Goal: Transaction & Acquisition: Purchase product/service

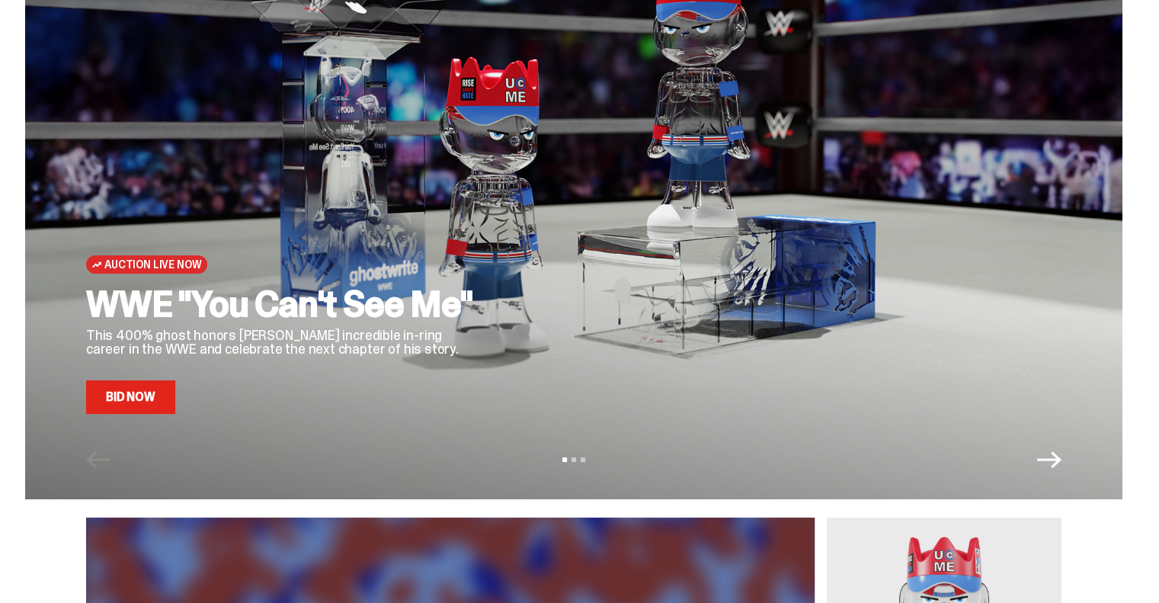
scroll to position [76, 0]
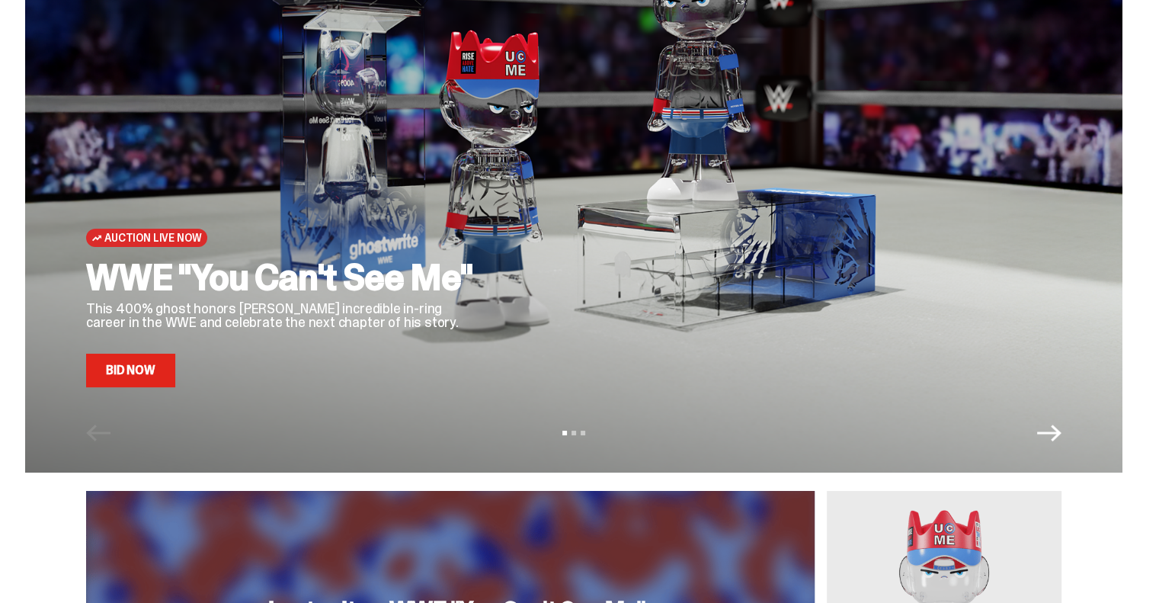
click at [148, 367] on link "Bid Now" at bounding box center [130, 371] width 89 height 34
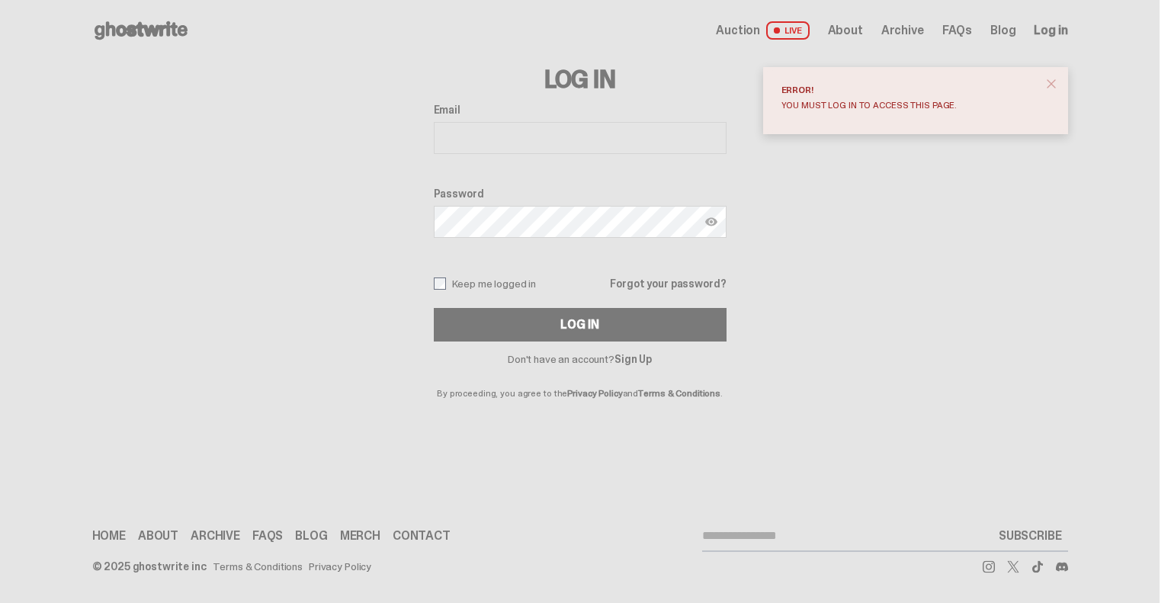
click at [1044, 31] on span "Log in" at bounding box center [1051, 30] width 34 height 12
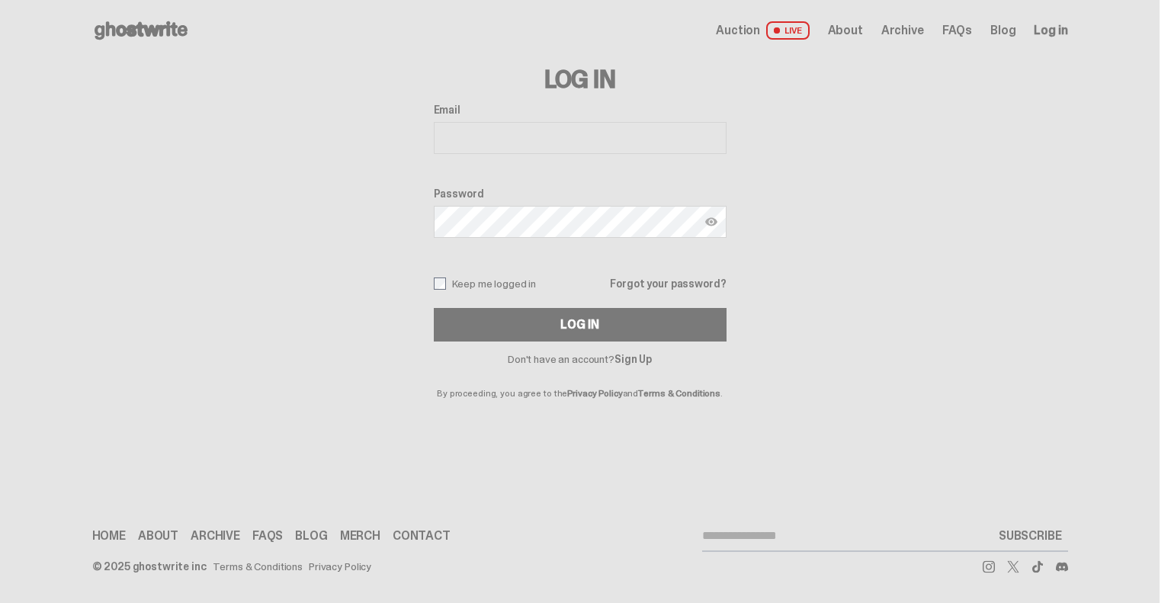
click at [1049, 27] on span "Log in" at bounding box center [1051, 30] width 34 height 12
click at [630, 365] on p "By proceeding, you agree to the Privacy Policy and Terms & Conditions ." at bounding box center [580, 381] width 293 height 34
click at [630, 361] on link "Sign Up" at bounding box center [632, 359] width 37 height 14
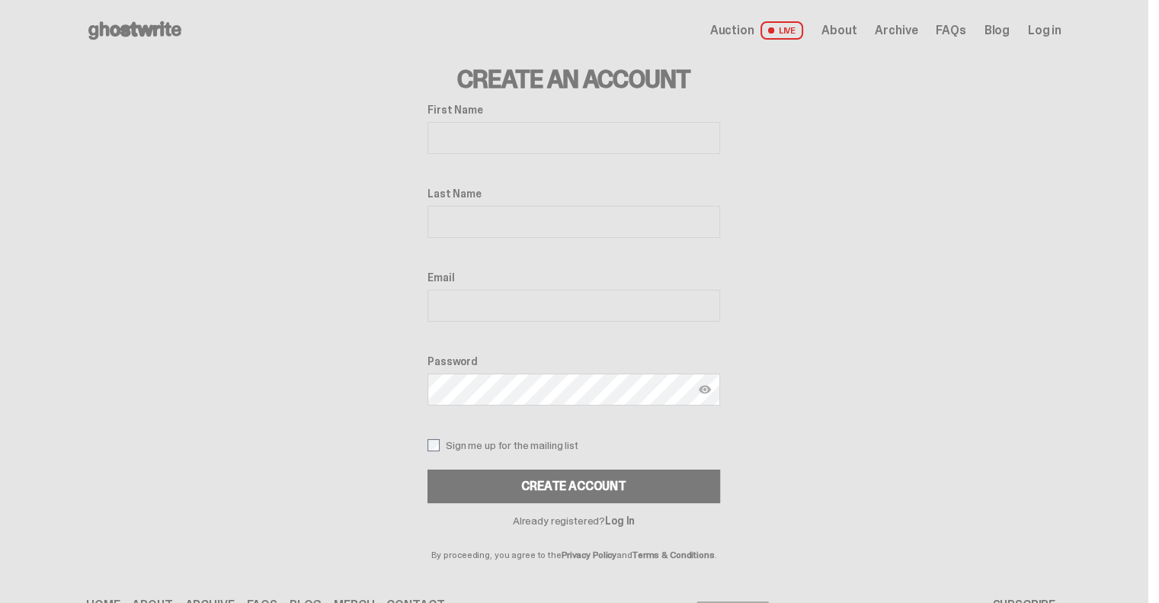
click at [457, 129] on input "First Name" at bounding box center [574, 138] width 293 height 32
type input "****"
type input "**********"
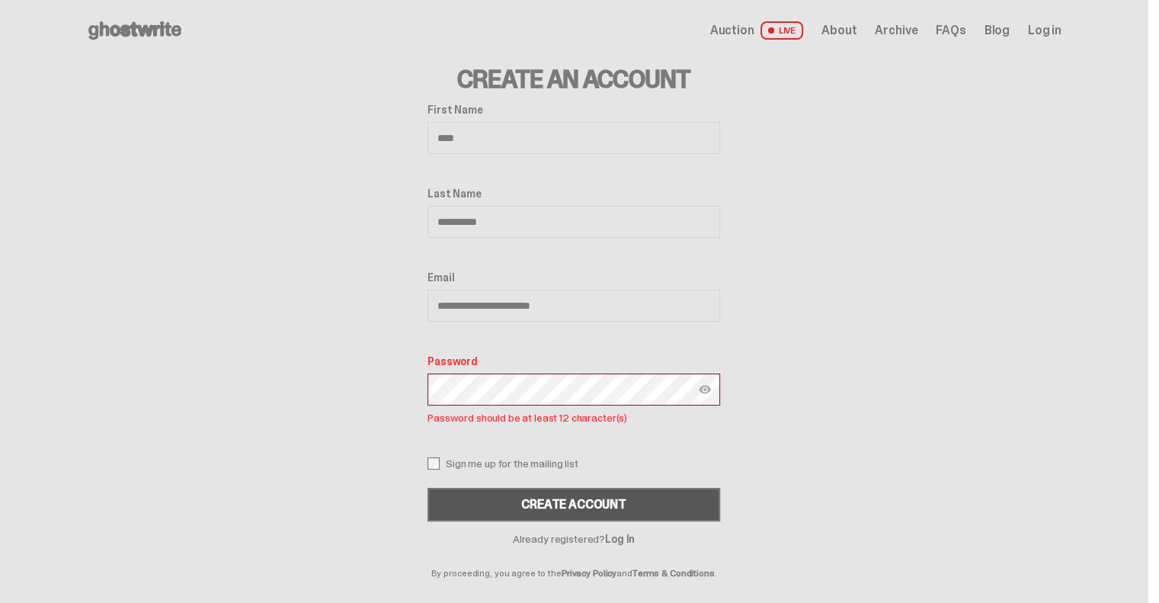
click at [583, 494] on button "Create Account" at bounding box center [574, 505] width 293 height 34
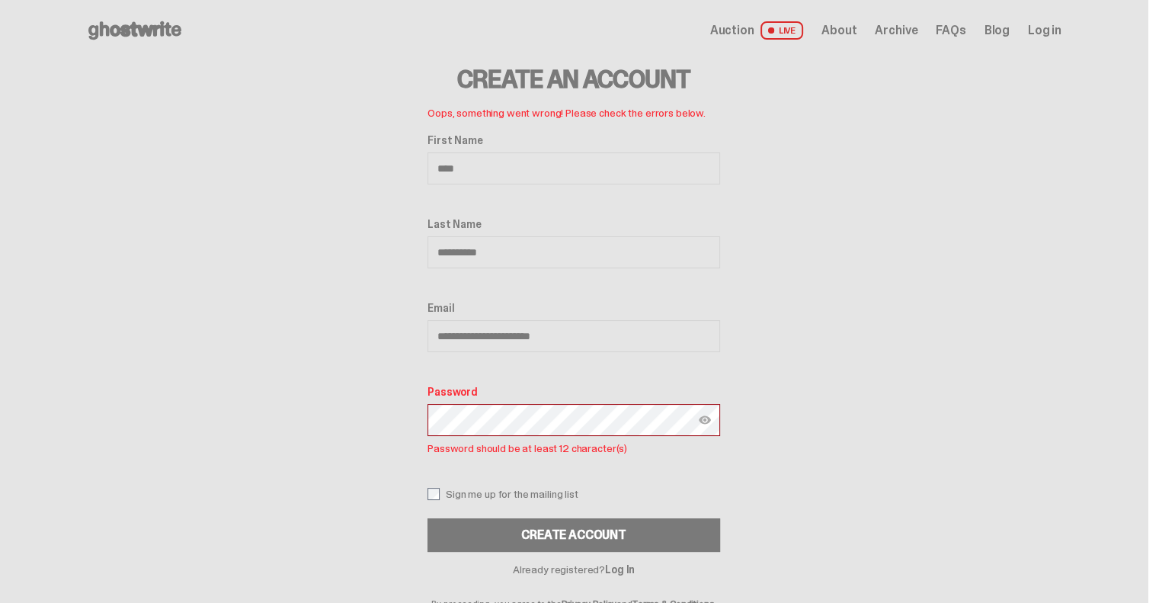
click at [418, 423] on div "**********" at bounding box center [574, 334] width 976 height 547
click at [711, 414] on img at bounding box center [705, 420] width 12 height 12
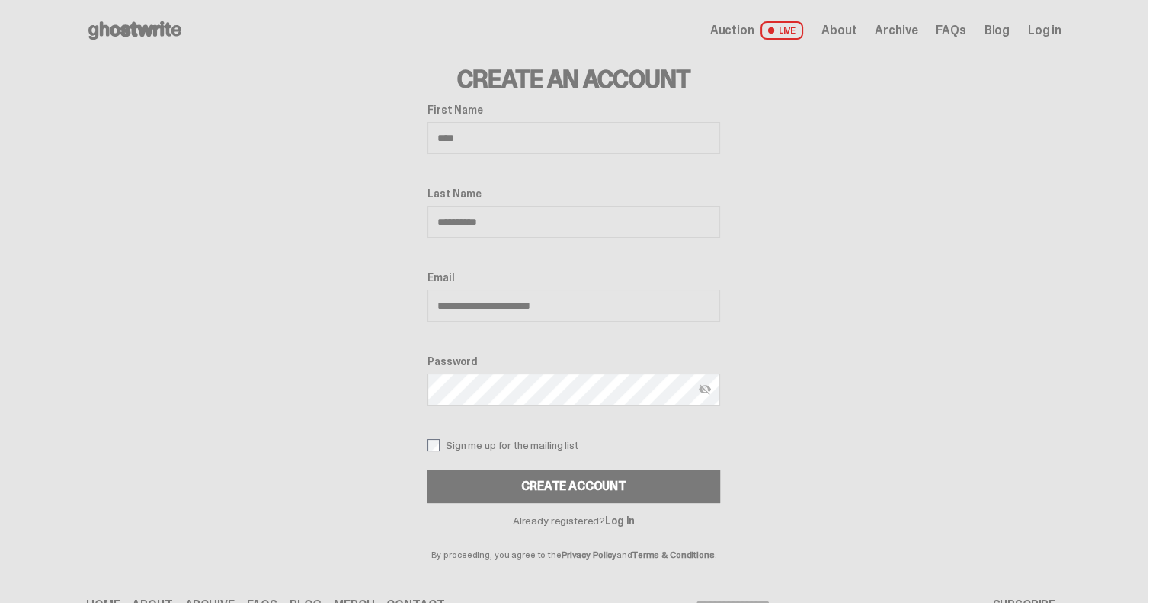
click at [428, 469] on button "CREATE ACCOUNT" at bounding box center [574, 486] width 293 height 34
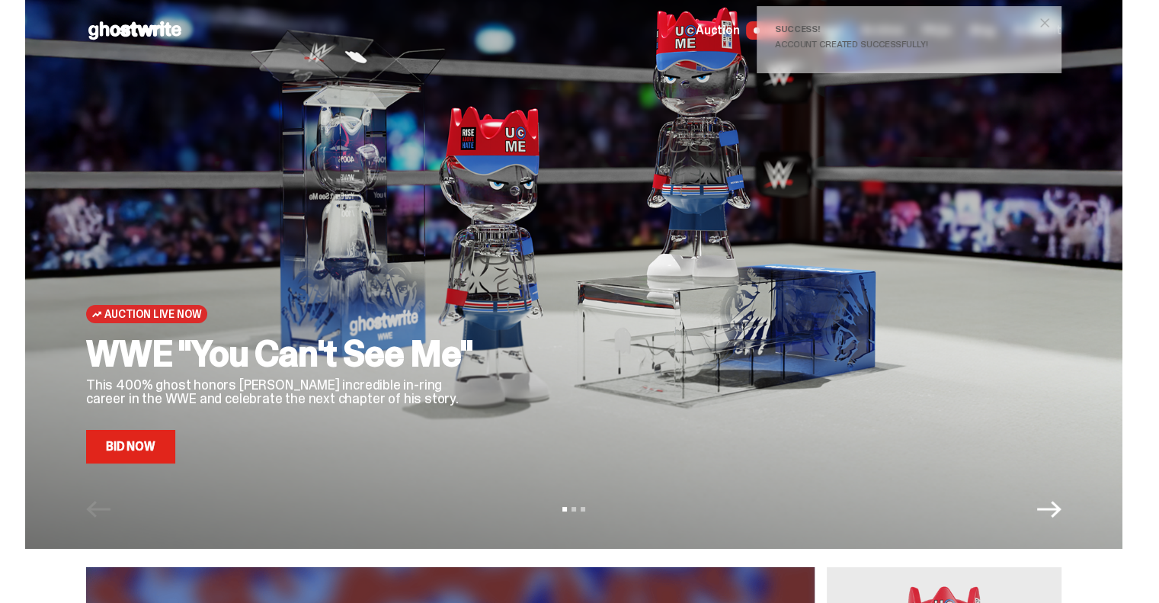
click at [130, 457] on link "Bid Now" at bounding box center [130, 447] width 89 height 34
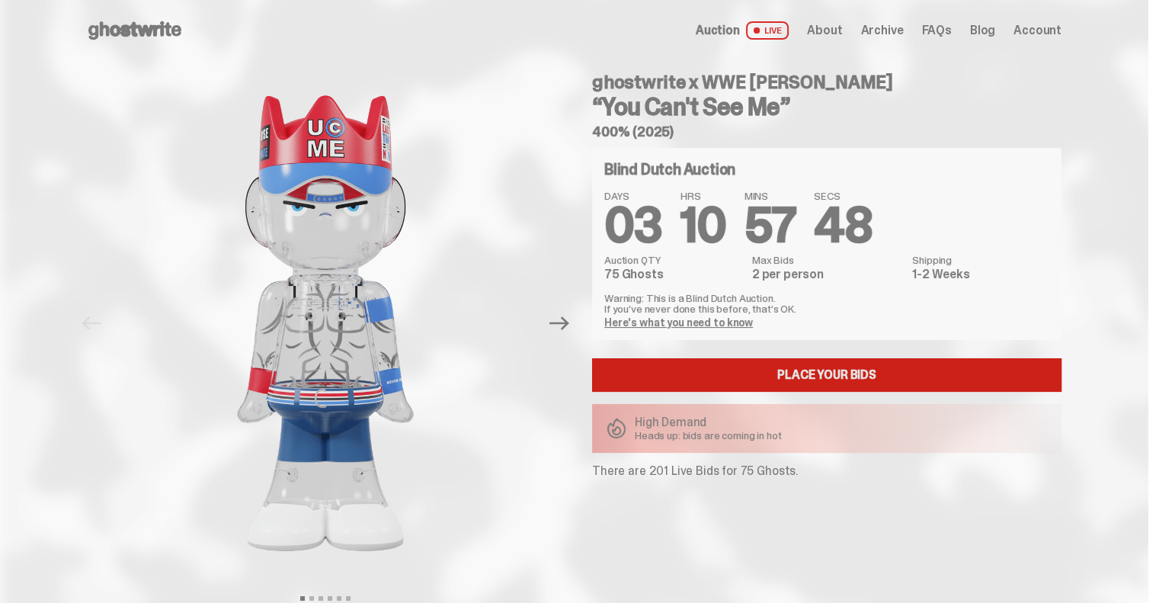
click at [763, 377] on link "Place your Bids" at bounding box center [826, 375] width 469 height 34
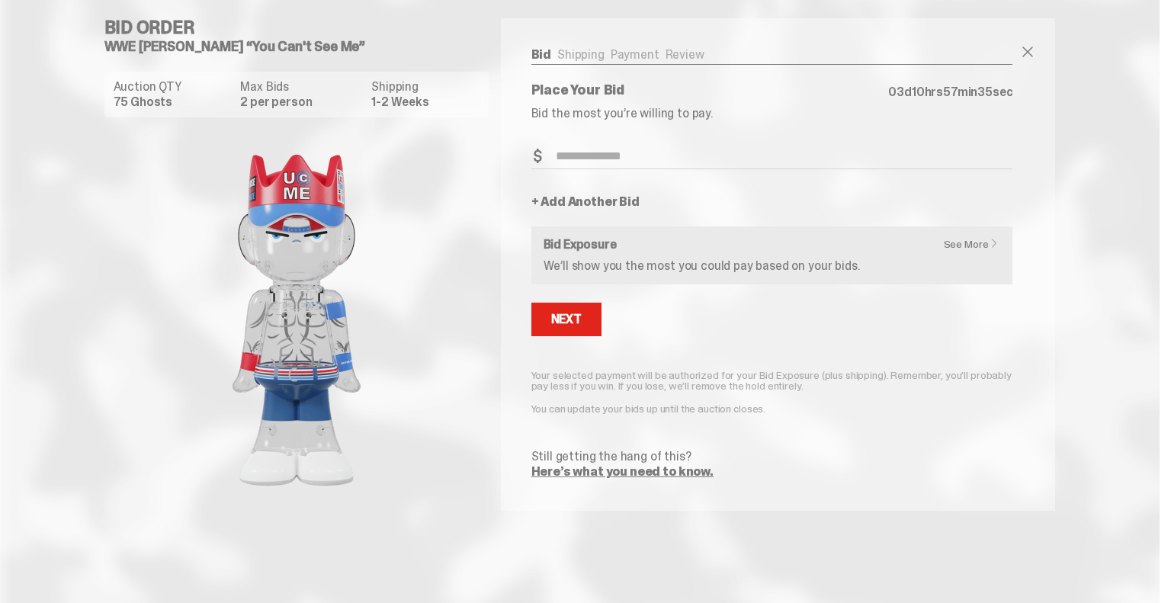
click at [957, 239] on link "See More" at bounding box center [975, 244] width 63 height 11
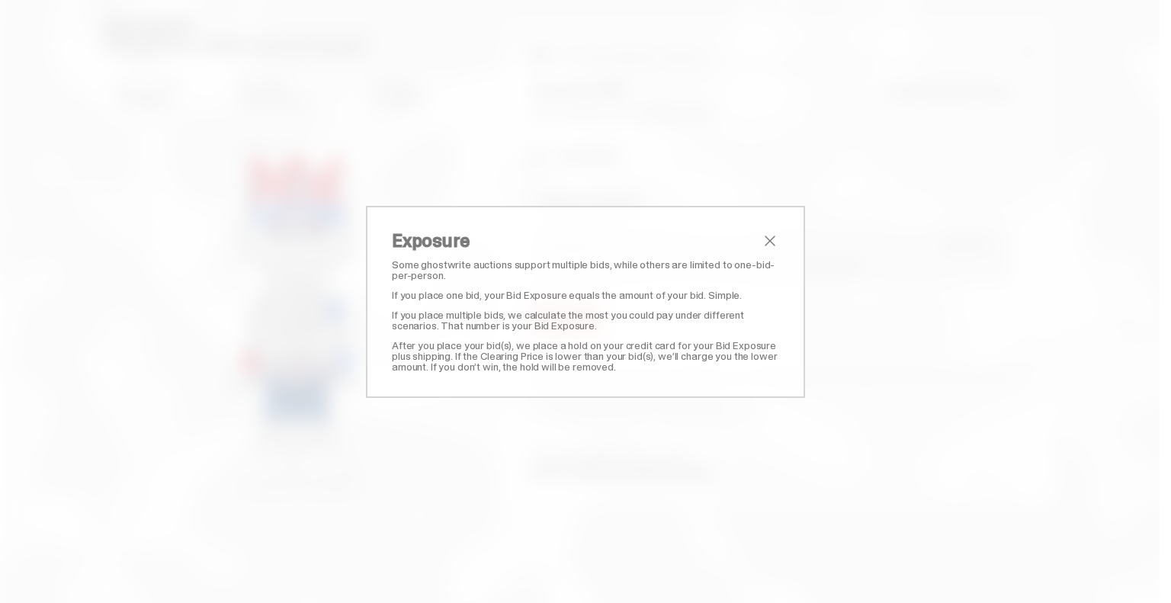
click at [774, 230] on div "Exposure Some ghostwrite auctions support multiple bids, while others are limit…" at bounding box center [585, 302] width 439 height 192
click at [761, 236] on span "close" at bounding box center [770, 241] width 18 height 18
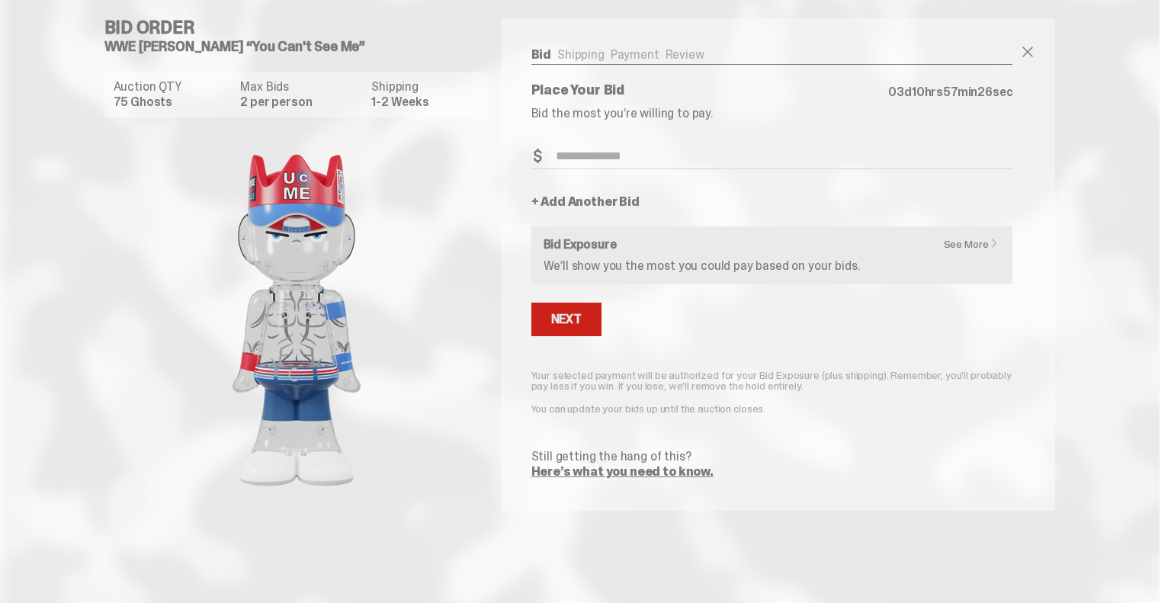
click at [562, 319] on div "Next" at bounding box center [566, 319] width 30 height 12
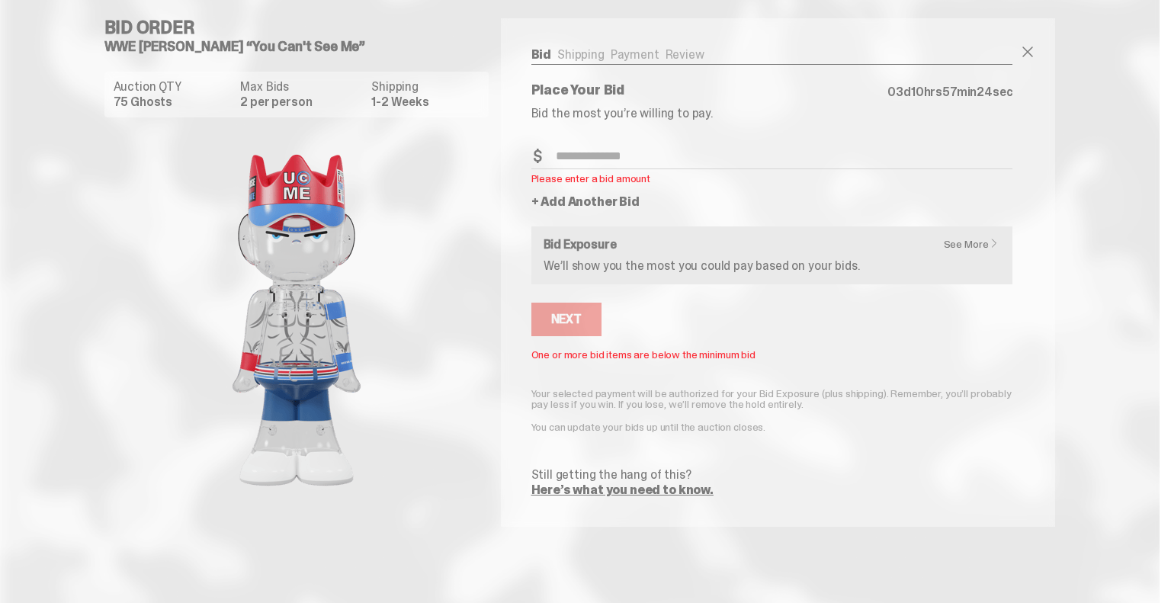
click at [581, 490] on link "Here’s what you need to know." at bounding box center [622, 490] width 182 height 16
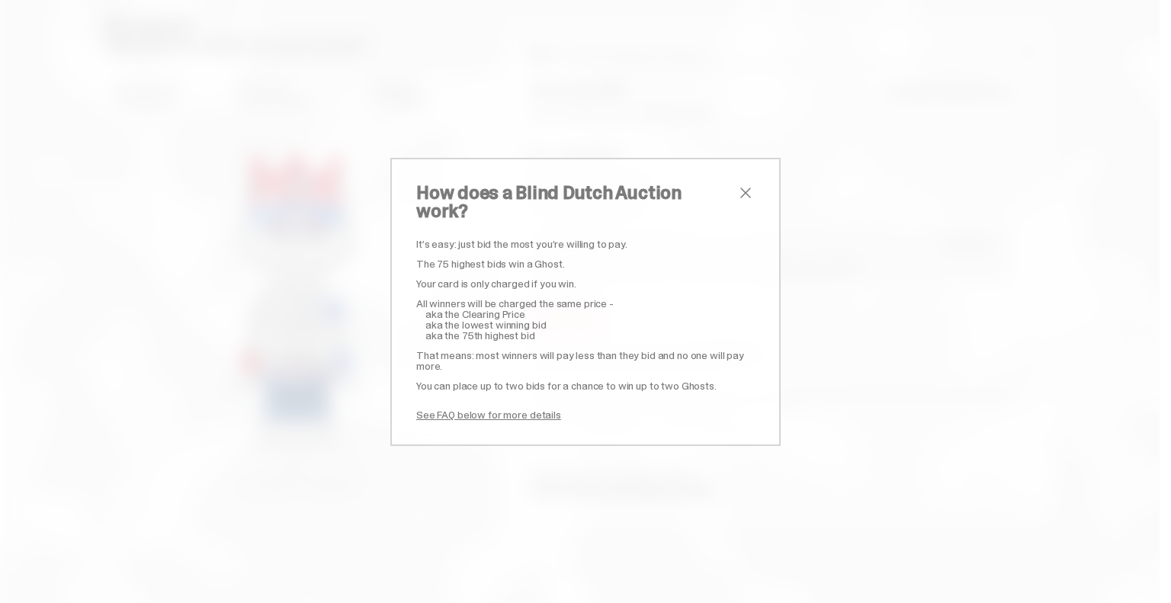
click at [514, 408] on link "See FAQ below for more details" at bounding box center [488, 415] width 145 height 14
